Goal: Register for event/course

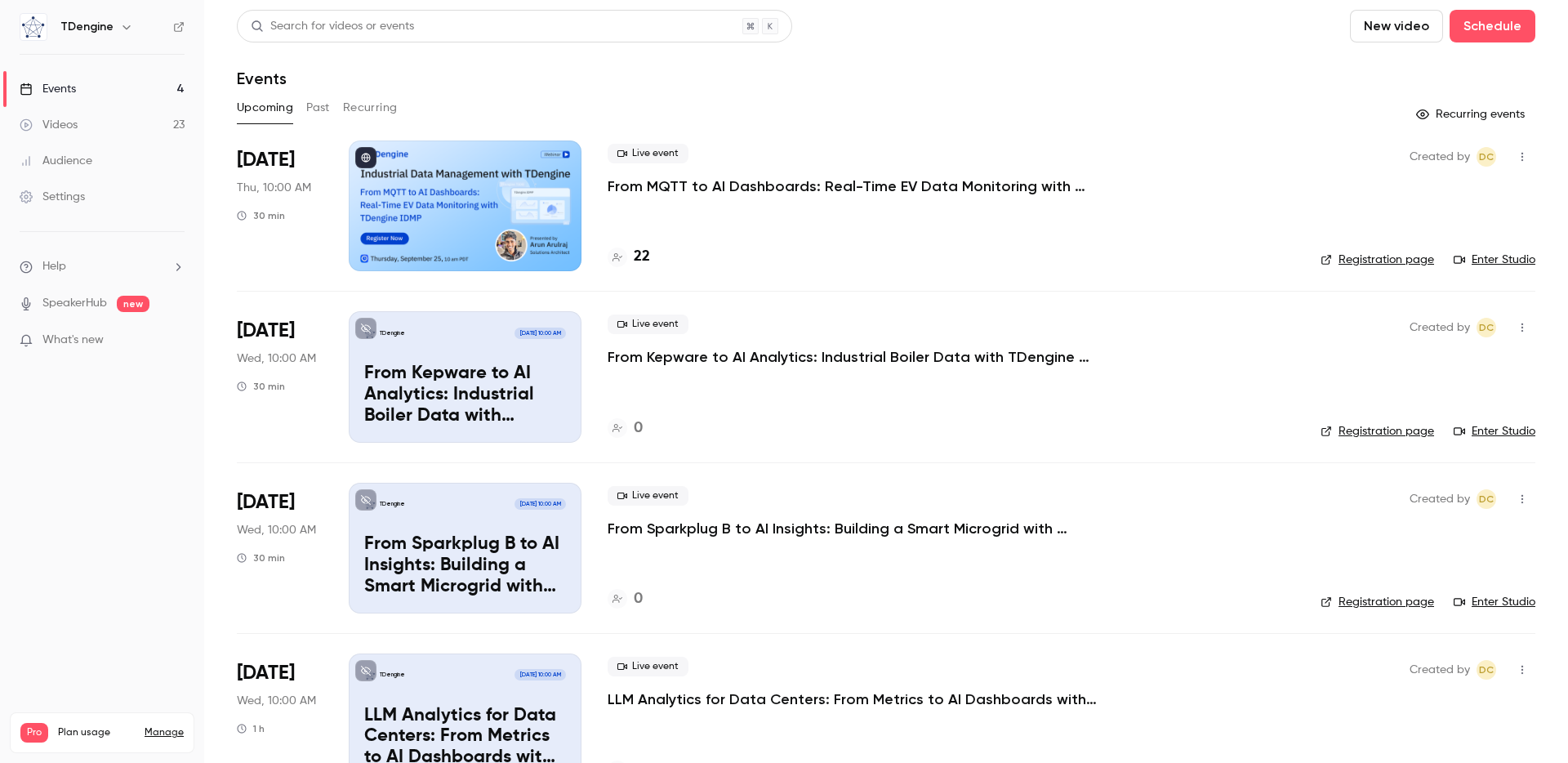
click at [644, 188] on p "From MQTT to AI Dashboards: Real-Time EV Data Monitoring with TDengine IDMP" at bounding box center [853, 186] width 490 height 19
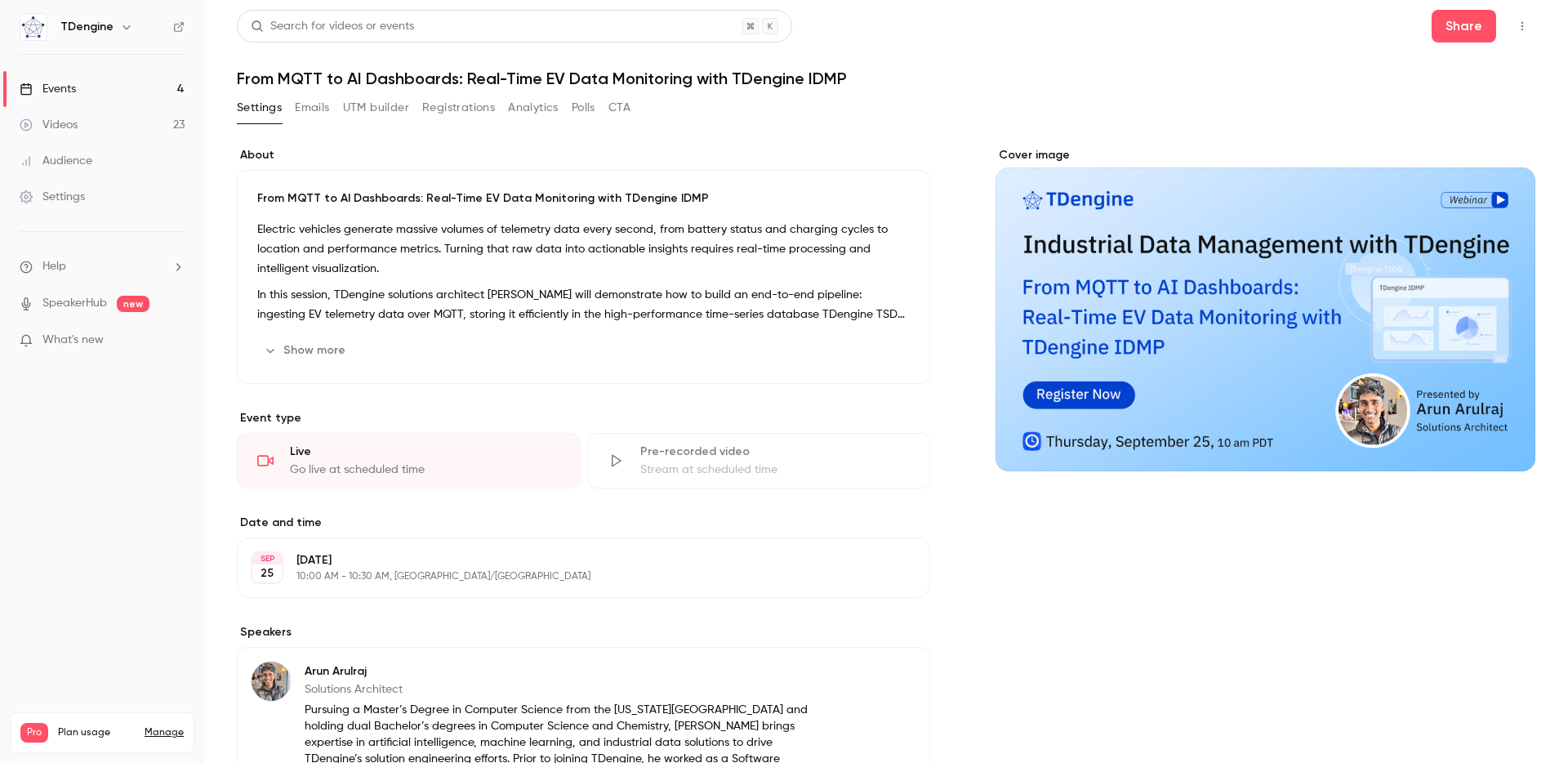
click at [99, 90] on link "Events 4" at bounding box center [102, 89] width 205 height 36
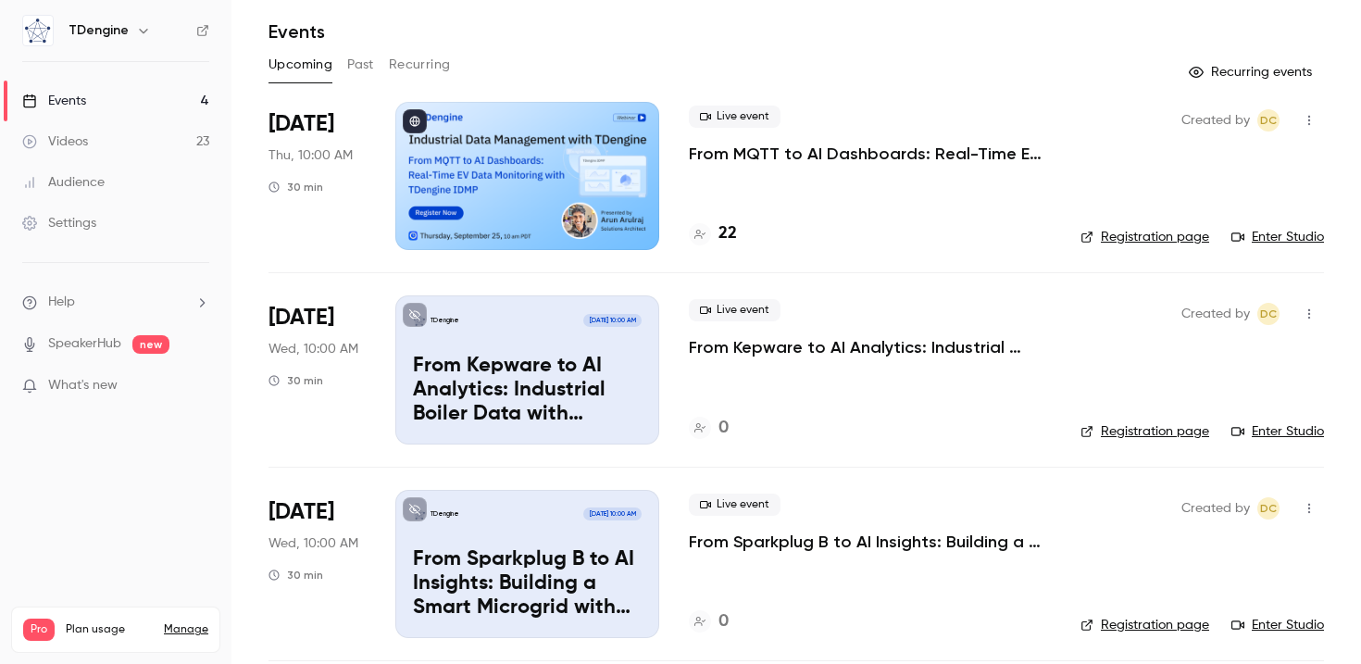
scroll to position [57, 0]
click at [1304, 242] on link "Enter Studio" at bounding box center [1278, 237] width 93 height 19
